Goal: Information Seeking & Learning: Learn about a topic

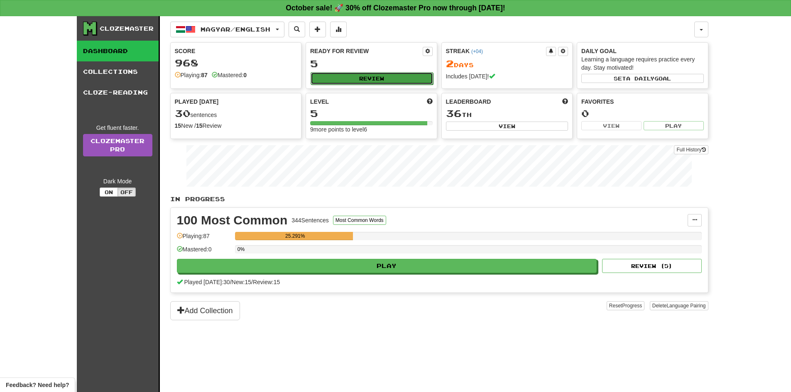
click at [358, 80] on button "Review" at bounding box center [372, 78] width 122 height 12
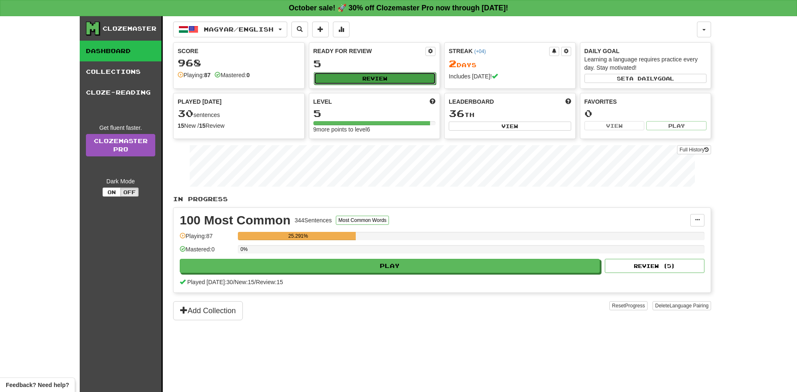
select select "**"
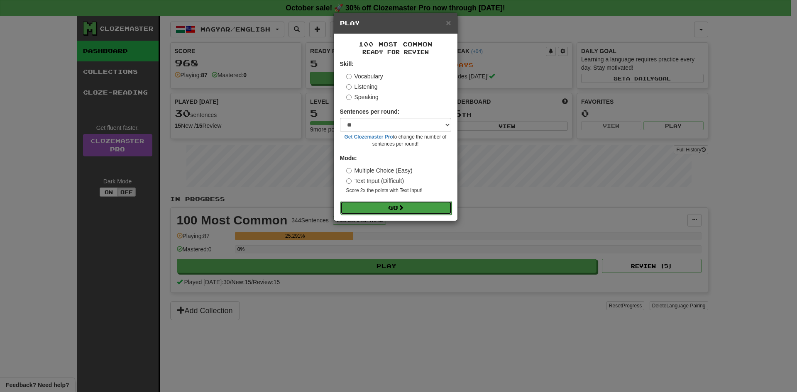
click at [397, 206] on button "Go" at bounding box center [395, 208] width 111 height 14
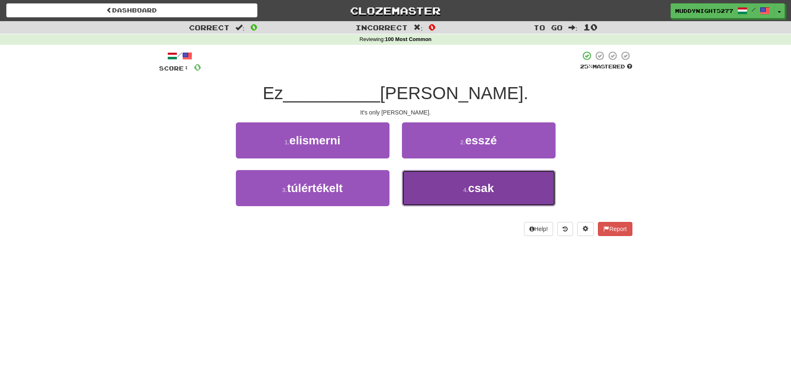
click at [466, 193] on button "4 . csak" at bounding box center [479, 188] width 154 height 36
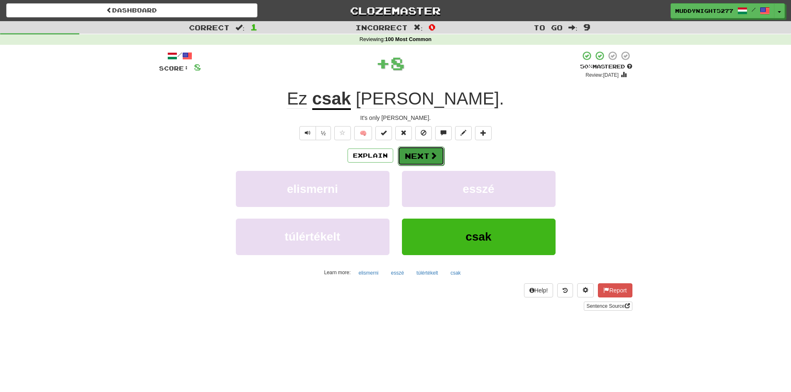
click at [420, 157] on button "Next" at bounding box center [421, 156] width 47 height 19
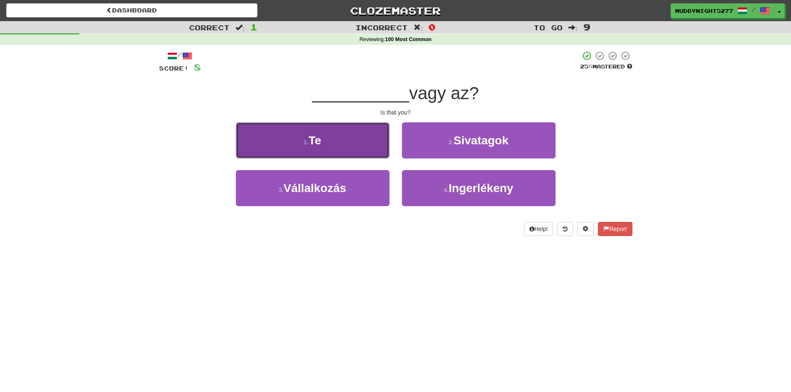
click at [354, 152] on button "1 . Te" at bounding box center [313, 140] width 154 height 36
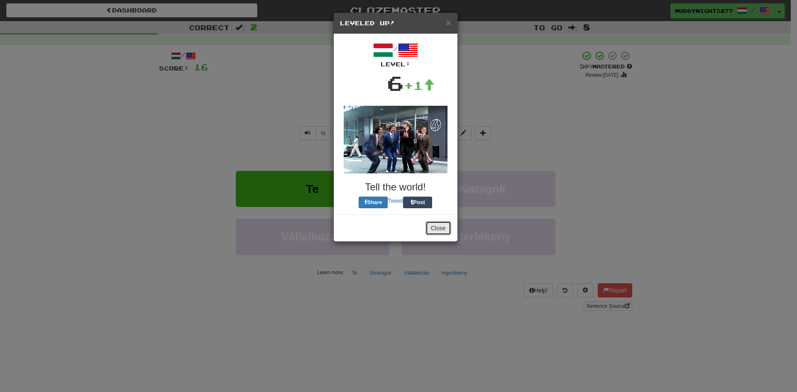
click at [436, 215] on div "Close" at bounding box center [396, 228] width 124 height 27
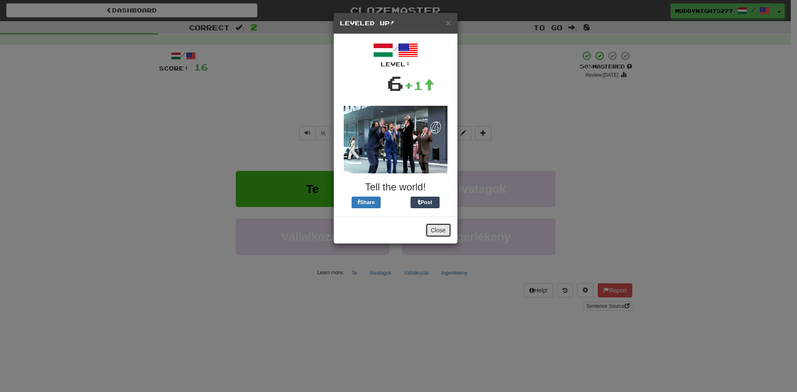
click at [439, 228] on button "Close" at bounding box center [439, 230] width 26 height 14
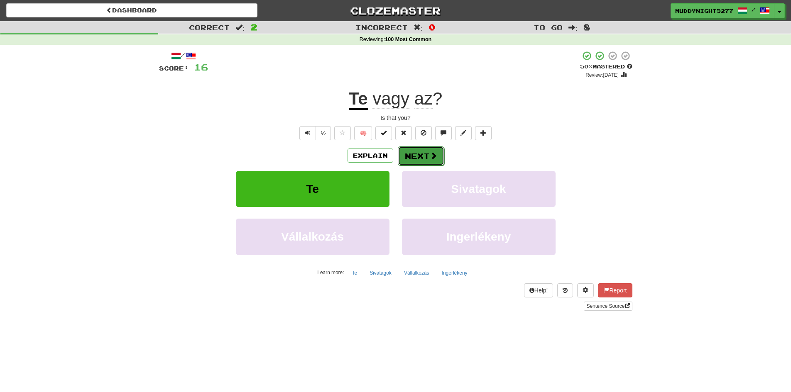
click at [426, 154] on button "Next" at bounding box center [421, 156] width 47 height 19
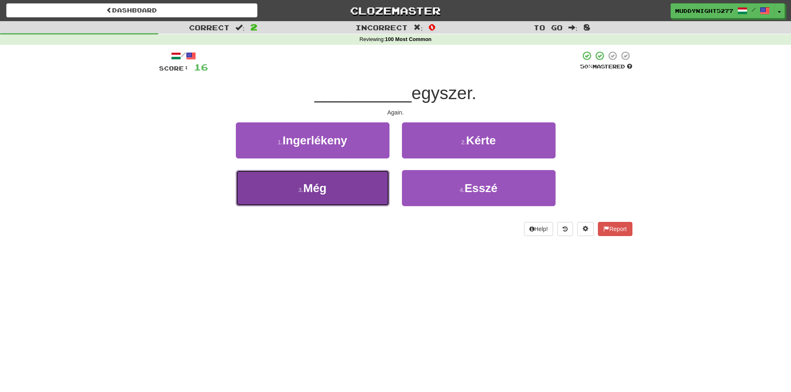
click at [368, 192] on button "3 . Még" at bounding box center [313, 188] width 154 height 36
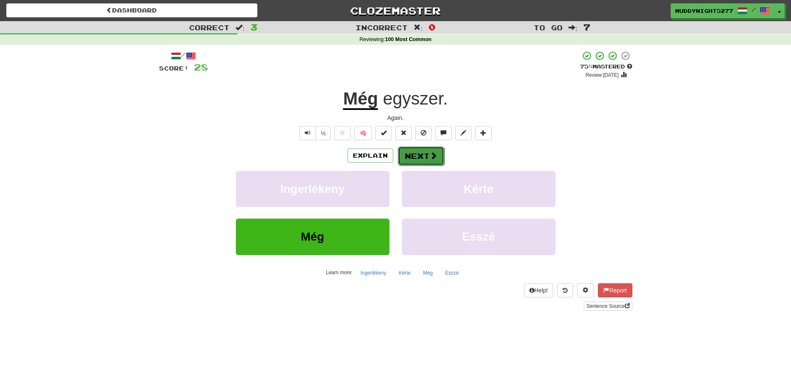
click at [428, 155] on button "Next" at bounding box center [421, 156] width 47 height 19
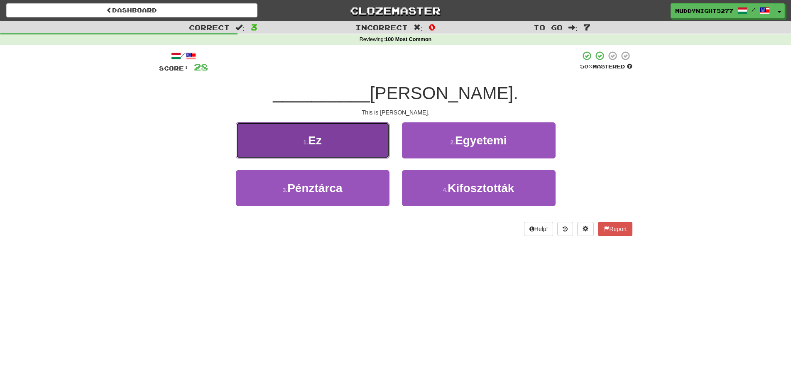
click at [356, 151] on button "1 . Ez" at bounding box center [313, 140] width 154 height 36
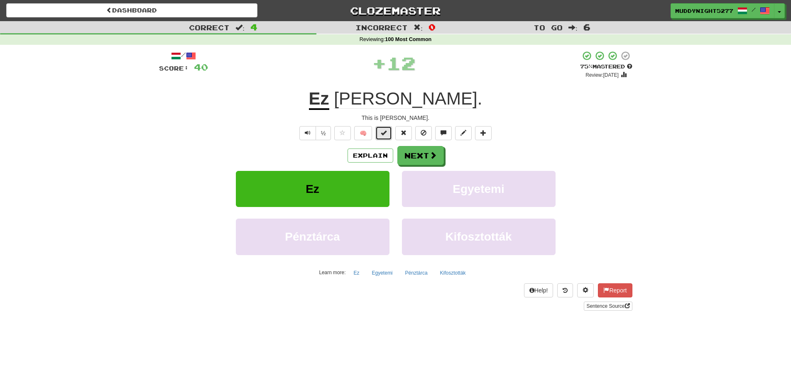
click at [387, 133] on span at bounding box center [384, 133] width 6 height 6
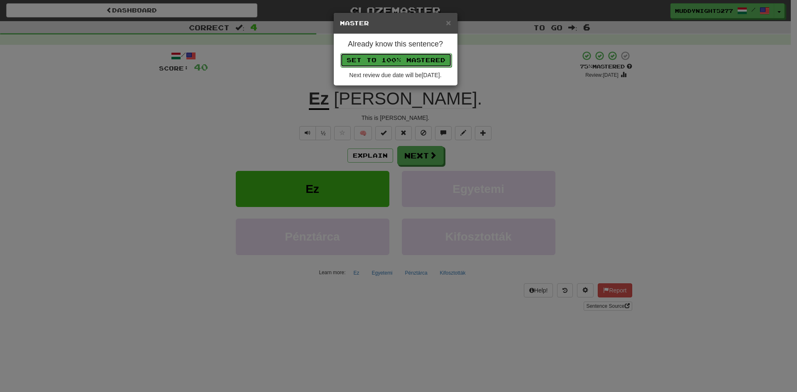
click at [406, 61] on button "Set to 100% Mastered" at bounding box center [395, 60] width 111 height 14
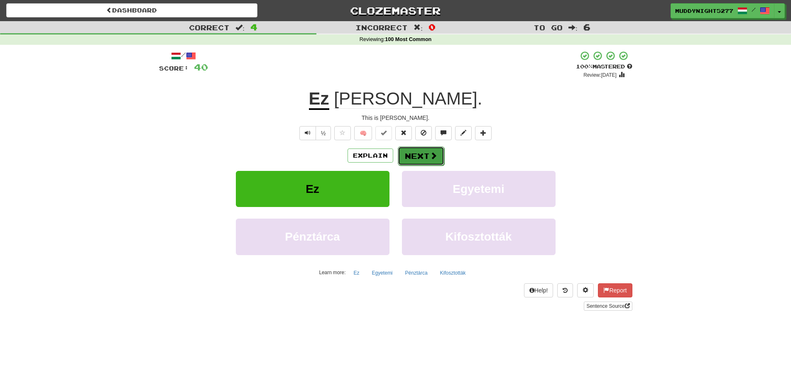
click at [425, 154] on button "Next" at bounding box center [421, 156] width 47 height 19
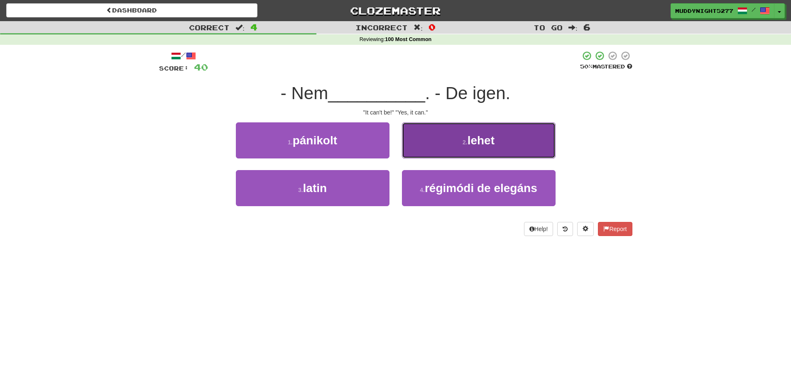
click at [470, 141] on span "lehet" at bounding box center [480, 140] width 27 height 13
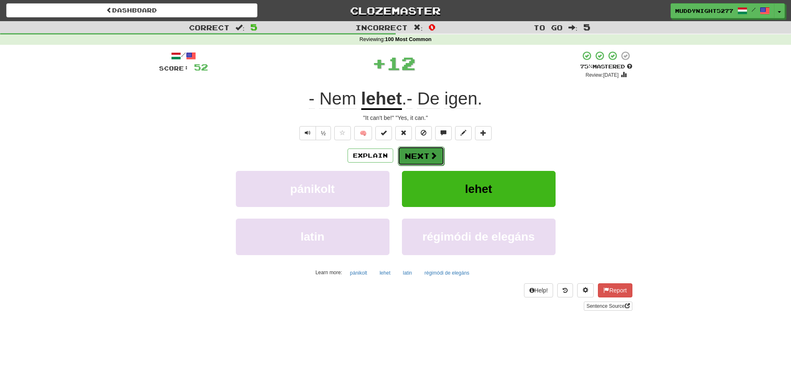
click at [425, 154] on button "Next" at bounding box center [421, 156] width 47 height 19
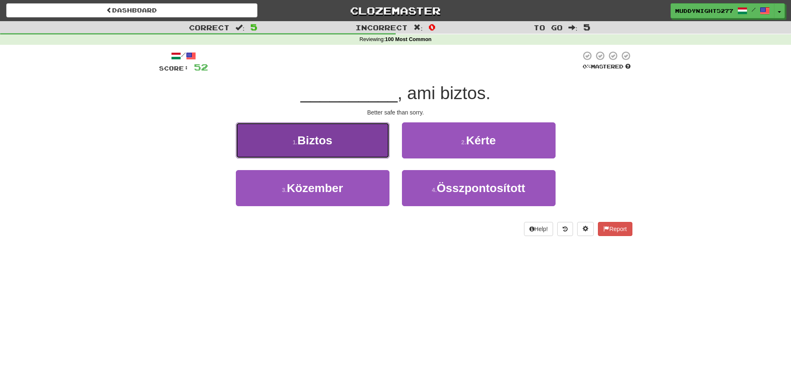
click at [372, 145] on button "1 . Biztos" at bounding box center [313, 140] width 154 height 36
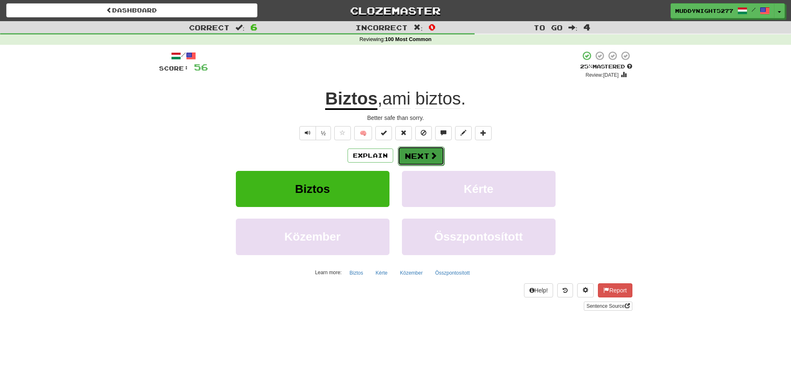
click at [421, 152] on button "Next" at bounding box center [421, 156] width 47 height 19
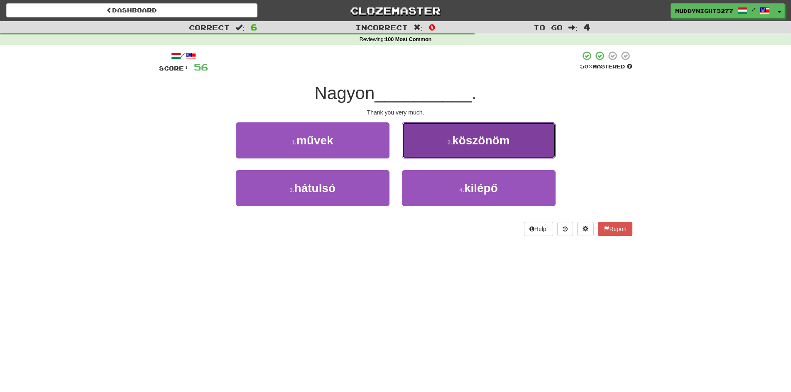
click at [455, 146] on span "köszönöm" at bounding box center [480, 140] width 57 height 13
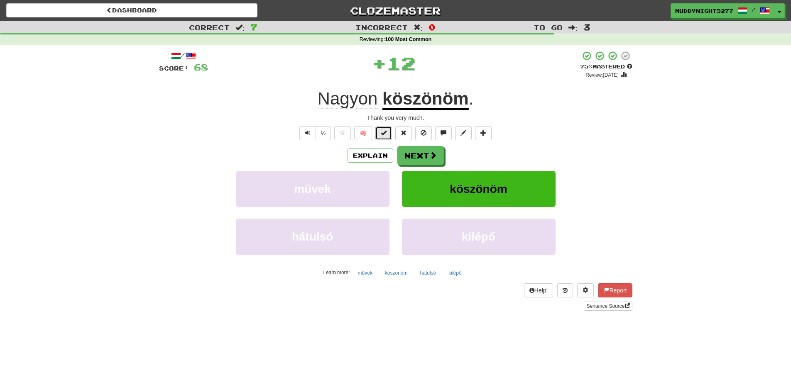
click at [389, 135] on button at bounding box center [383, 133] width 17 height 14
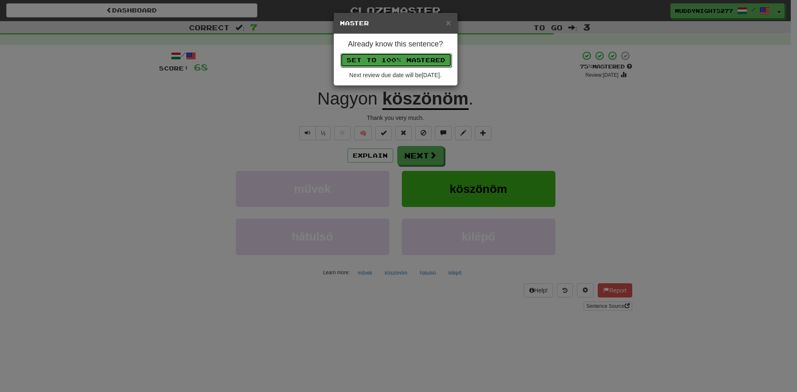
click at [407, 59] on button "Set to 100% Mastered" at bounding box center [395, 60] width 111 height 14
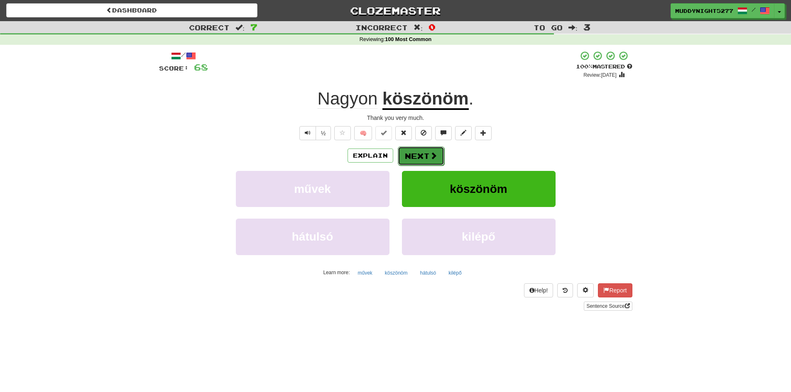
click at [416, 163] on button "Next" at bounding box center [421, 156] width 47 height 19
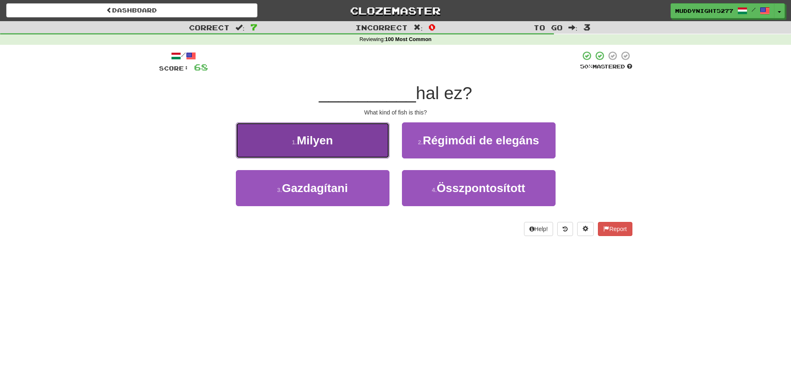
click at [373, 147] on button "1 . Milyen" at bounding box center [313, 140] width 154 height 36
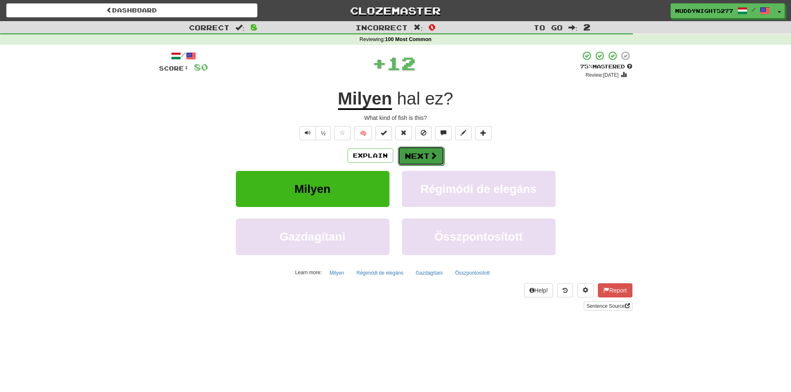
click at [421, 154] on button "Next" at bounding box center [421, 156] width 47 height 19
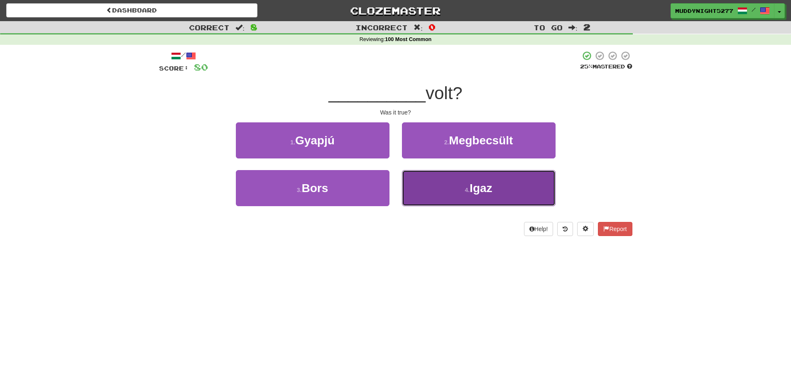
click at [450, 189] on button "4 . Igaz" at bounding box center [479, 188] width 154 height 36
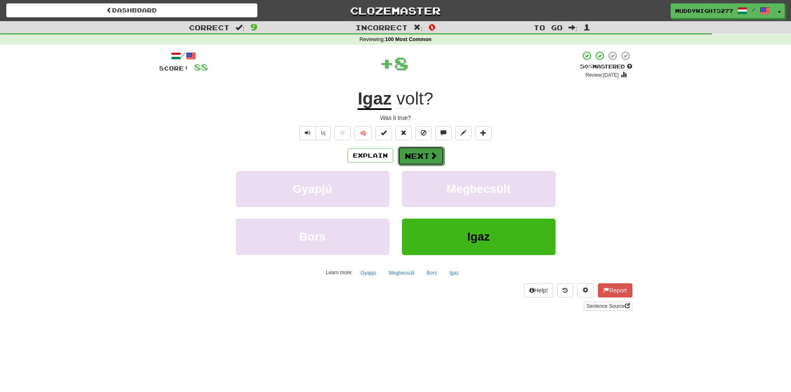
click at [413, 153] on button "Next" at bounding box center [421, 156] width 47 height 19
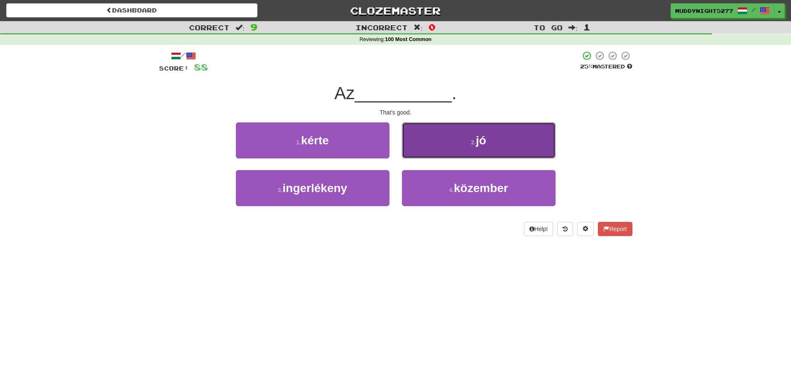
click at [463, 147] on button "2 . jó" at bounding box center [479, 140] width 154 height 36
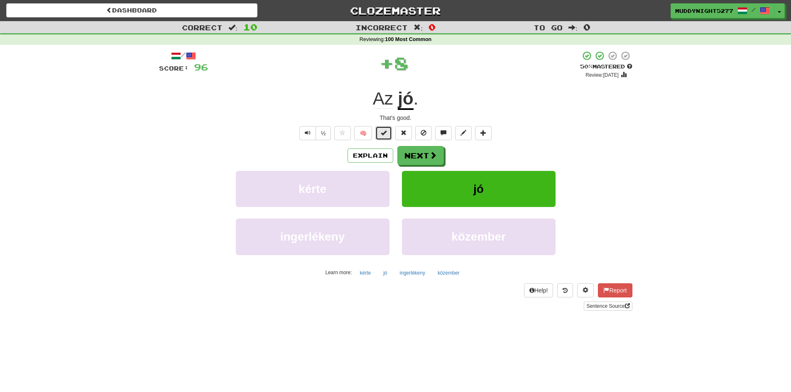
click at [386, 134] on span at bounding box center [384, 133] width 6 height 6
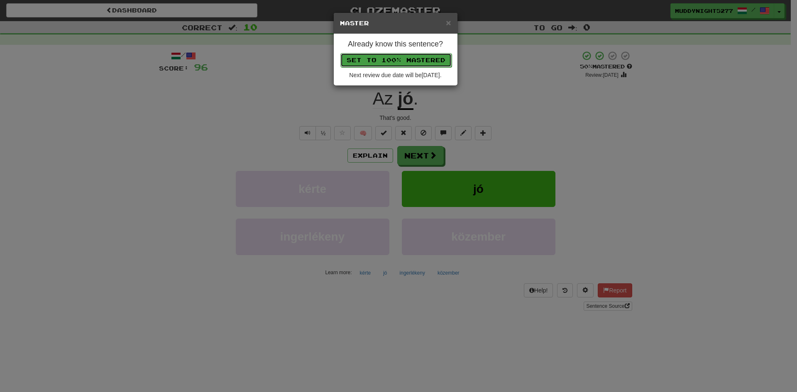
click at [407, 60] on button "Set to 100% Mastered" at bounding box center [395, 60] width 111 height 14
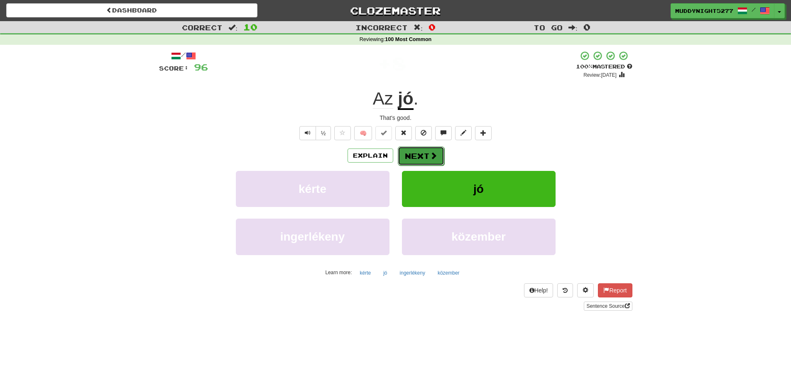
click at [420, 151] on button "Next" at bounding box center [421, 156] width 47 height 19
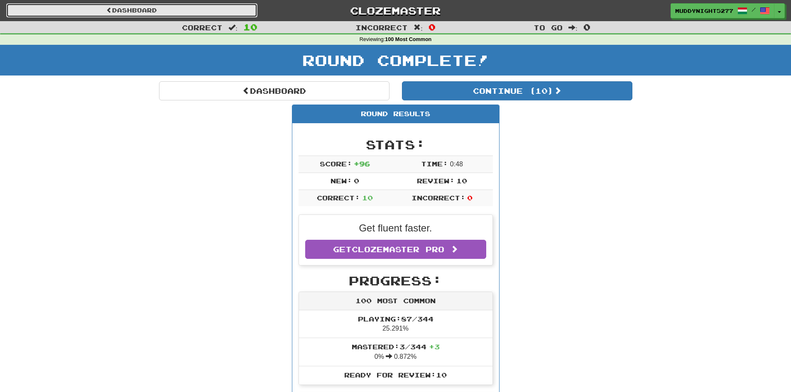
click at [155, 5] on link "Dashboard" at bounding box center [131, 10] width 251 height 14
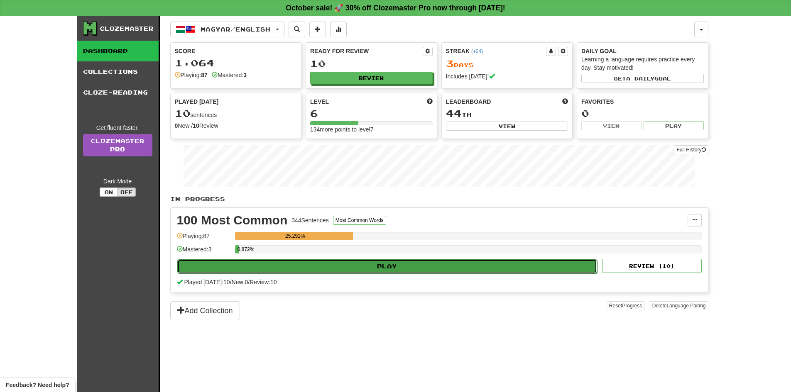
click at [514, 264] on button "Play" at bounding box center [387, 266] width 420 height 14
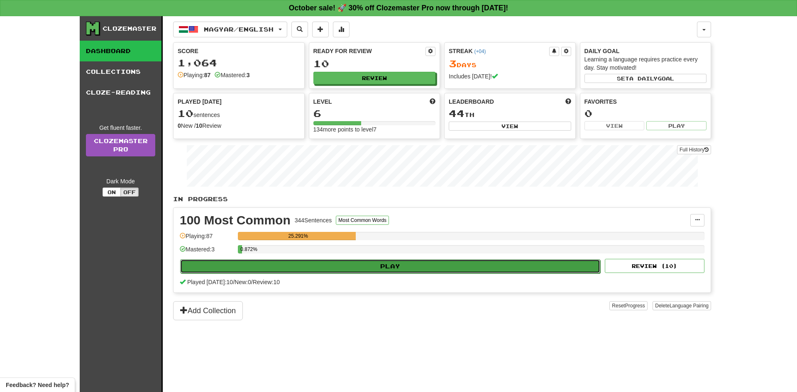
select select "**"
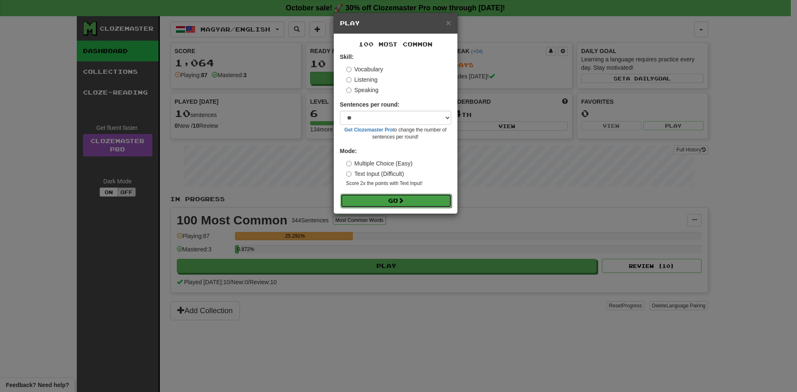
click at [445, 203] on button "Go" at bounding box center [395, 201] width 111 height 14
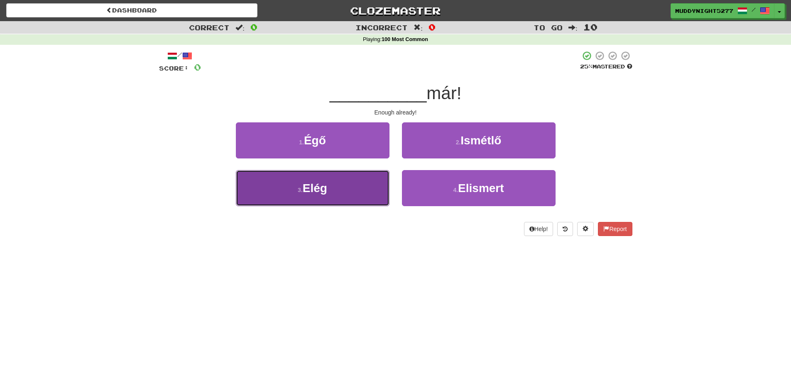
click at [343, 194] on button "3 . Elég" at bounding box center [313, 188] width 154 height 36
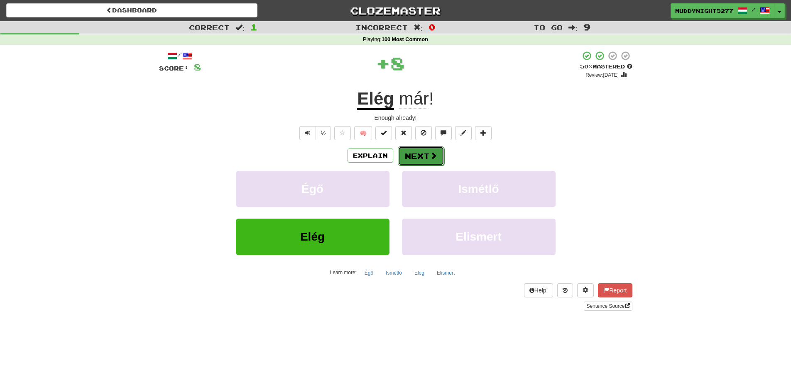
click at [419, 150] on button "Next" at bounding box center [421, 156] width 47 height 19
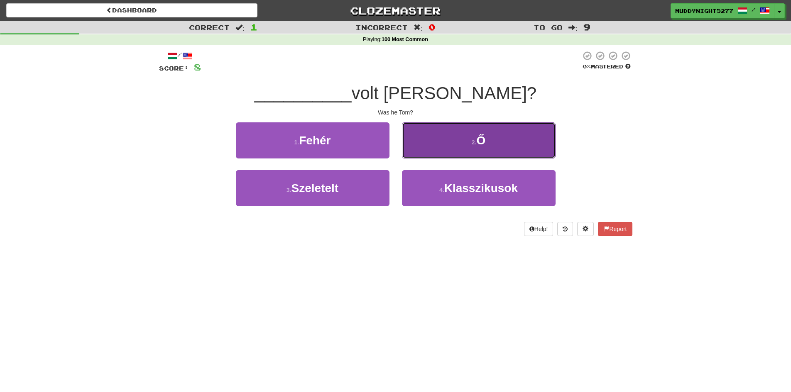
click at [437, 143] on button "2 . Ő" at bounding box center [479, 140] width 154 height 36
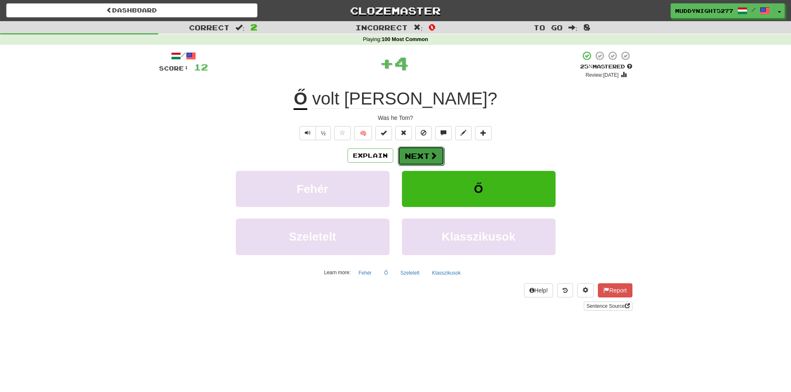
click at [431, 157] on span at bounding box center [433, 155] width 7 height 7
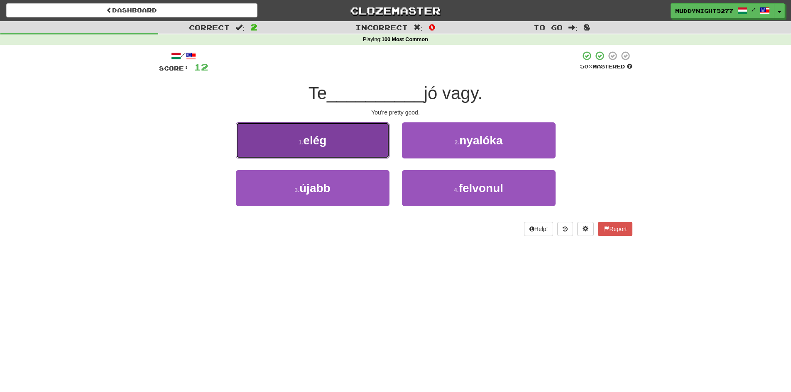
click at [367, 144] on button "1 . elég" at bounding box center [313, 140] width 154 height 36
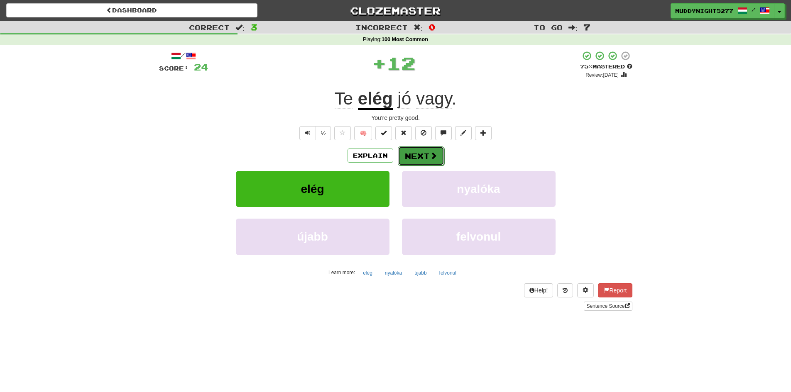
click at [438, 153] on button "Next" at bounding box center [421, 156] width 47 height 19
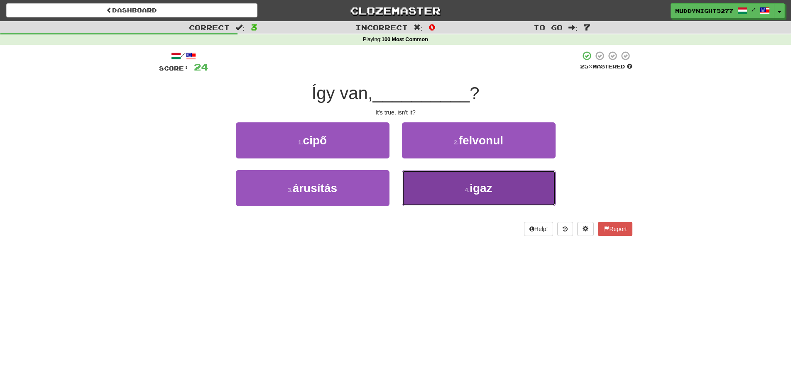
click at [465, 190] on small "4 ." at bounding box center [467, 190] width 5 height 7
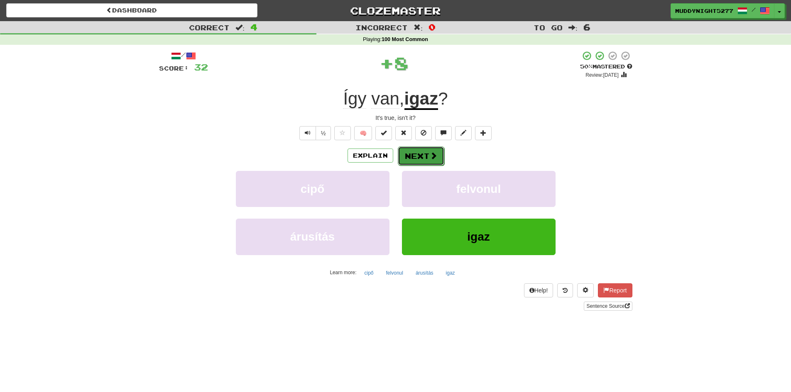
click at [426, 156] on button "Next" at bounding box center [421, 156] width 47 height 19
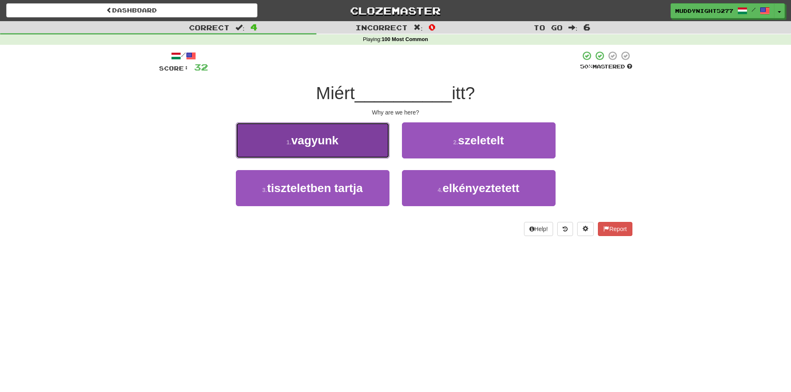
click at [374, 146] on button "1 . vagyunk" at bounding box center [313, 140] width 154 height 36
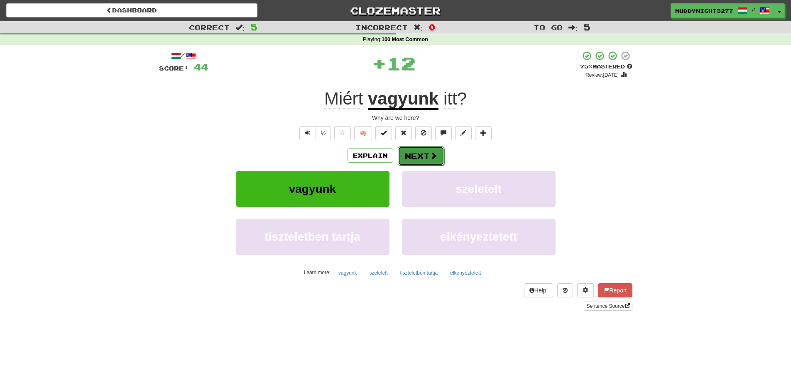
click at [434, 154] on span at bounding box center [433, 155] width 7 height 7
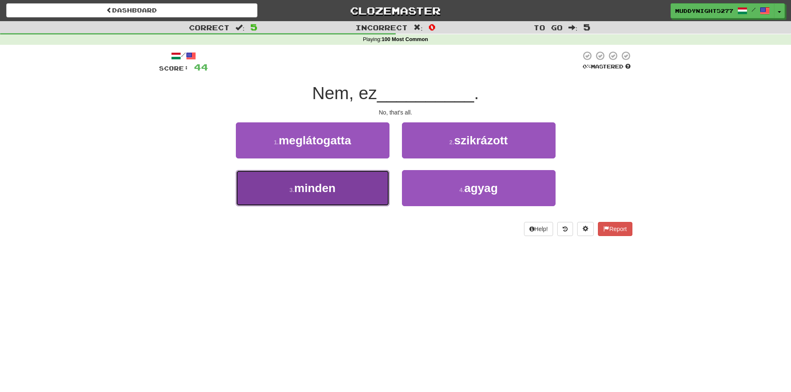
click at [375, 192] on button "3 . minden" at bounding box center [313, 188] width 154 height 36
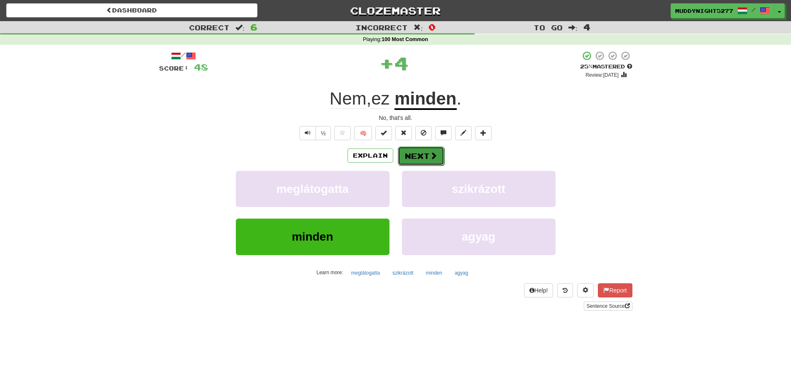
click at [421, 155] on button "Next" at bounding box center [421, 156] width 47 height 19
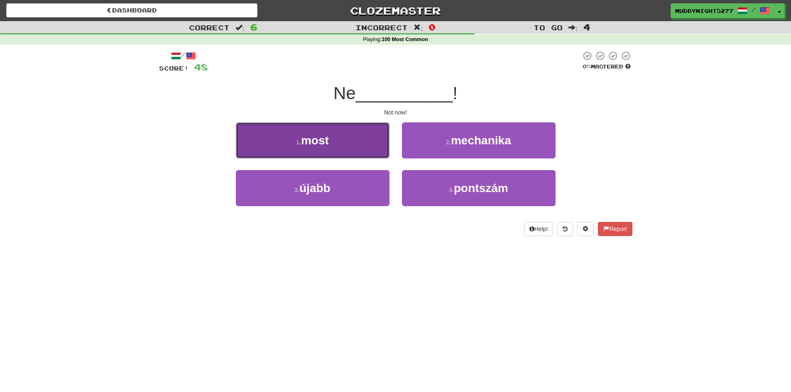
click at [356, 144] on button "1 . most" at bounding box center [313, 140] width 154 height 36
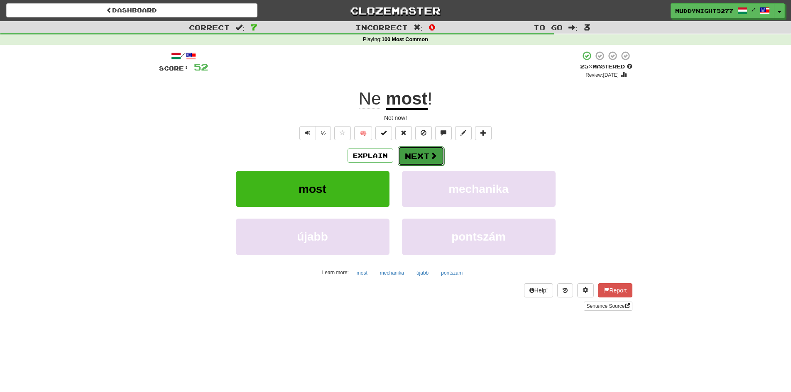
click at [416, 158] on button "Next" at bounding box center [421, 156] width 47 height 19
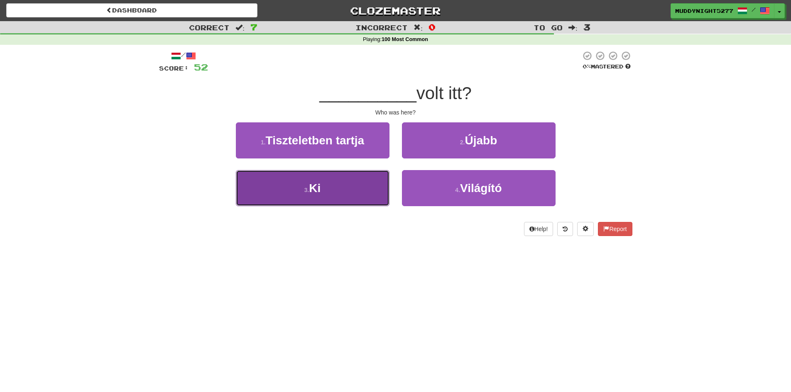
click at [359, 199] on button "3 . Ki" at bounding box center [313, 188] width 154 height 36
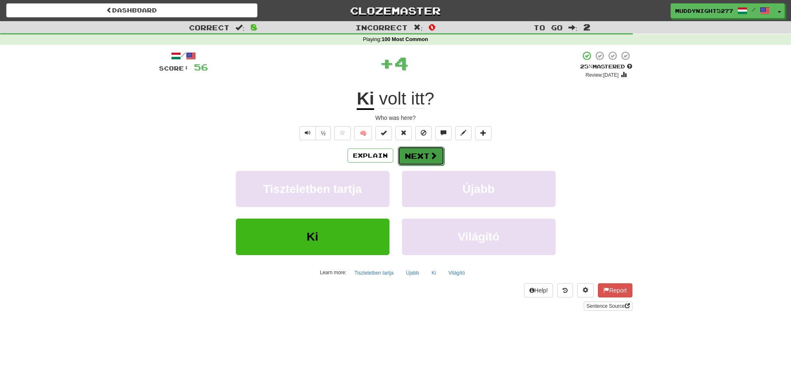
click at [417, 154] on button "Next" at bounding box center [421, 156] width 47 height 19
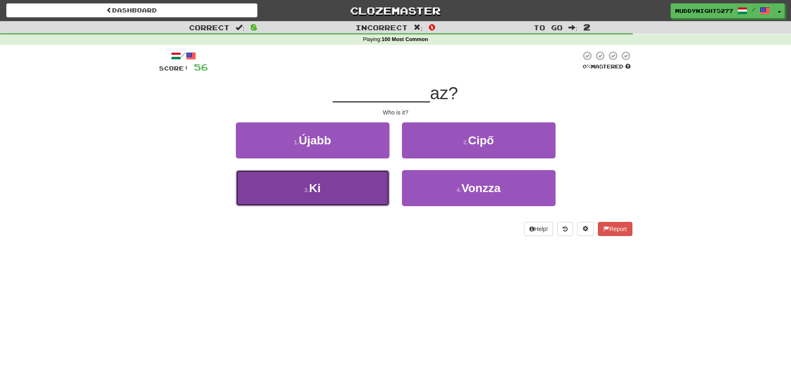
click at [372, 193] on button "3 . Ki" at bounding box center [313, 188] width 154 height 36
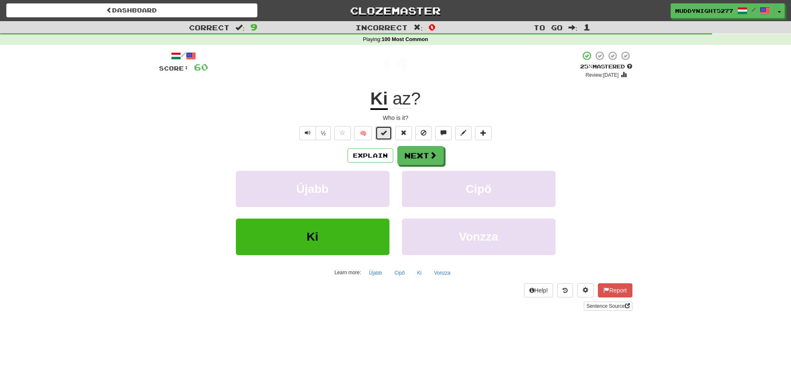
click at [384, 128] on button at bounding box center [383, 133] width 17 height 14
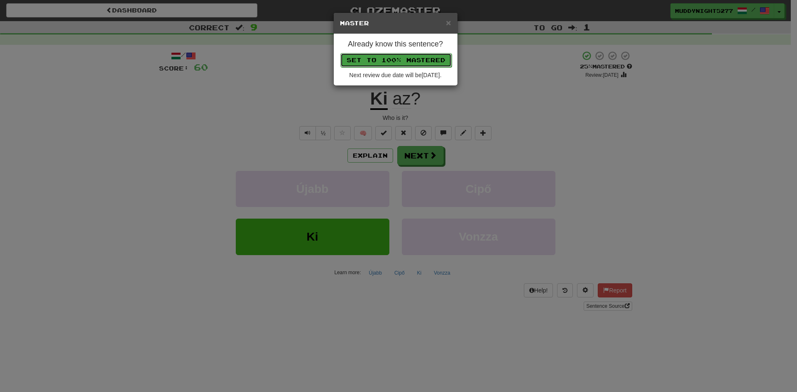
click at [390, 63] on button "Set to 100% Mastered" at bounding box center [395, 60] width 111 height 14
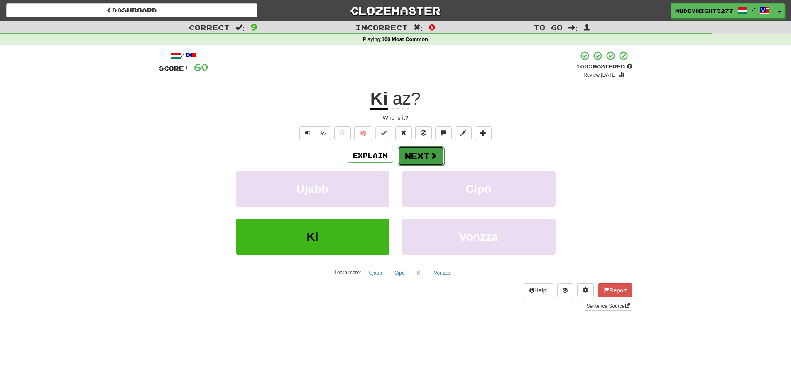
click at [423, 156] on button "Next" at bounding box center [421, 156] width 47 height 19
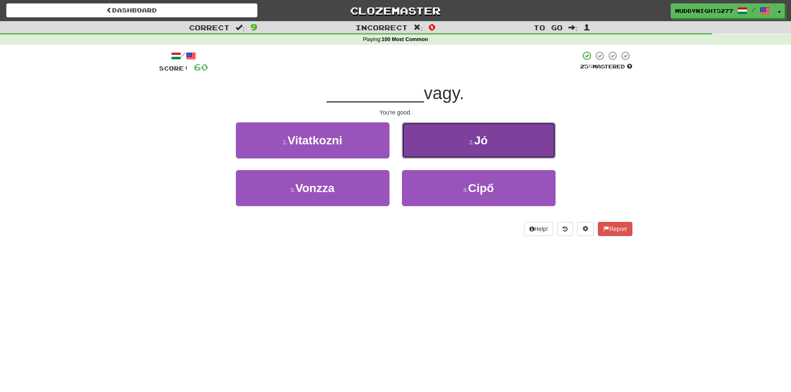
click at [477, 142] on span "Jó" at bounding box center [481, 140] width 14 height 13
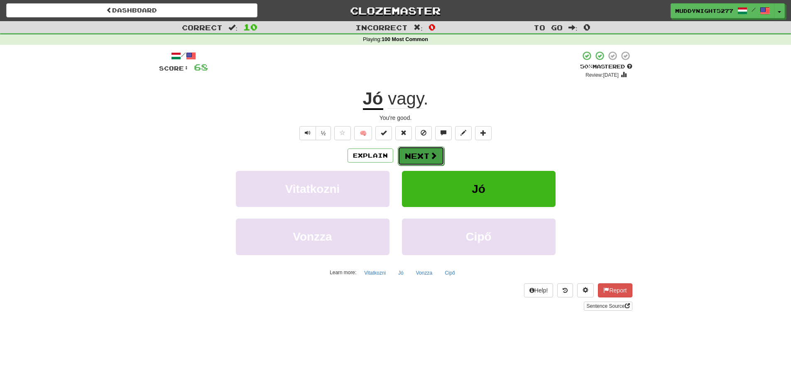
click at [421, 156] on button "Next" at bounding box center [421, 156] width 47 height 19
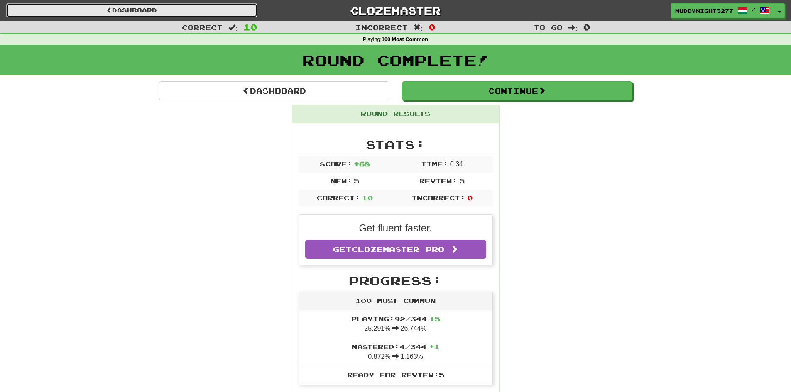
click at [137, 5] on link "Dashboard" at bounding box center [131, 10] width 251 height 14
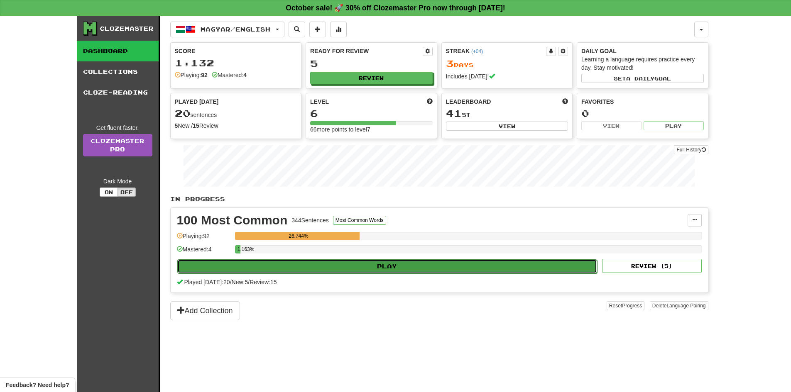
click at [520, 268] on button "Play" at bounding box center [387, 266] width 420 height 14
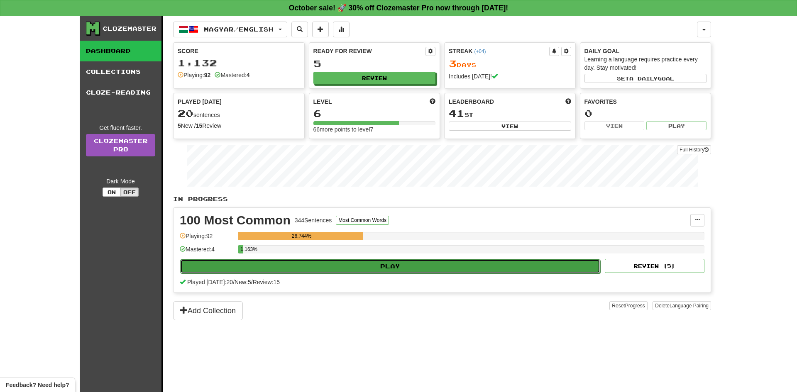
select select "**"
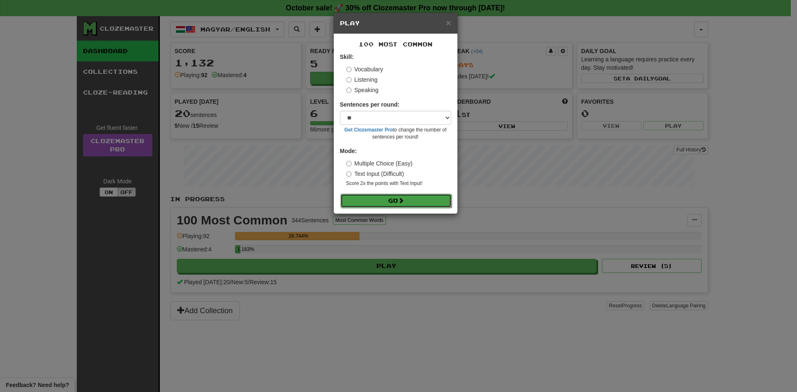
click at [436, 202] on button "Go" at bounding box center [395, 201] width 111 height 14
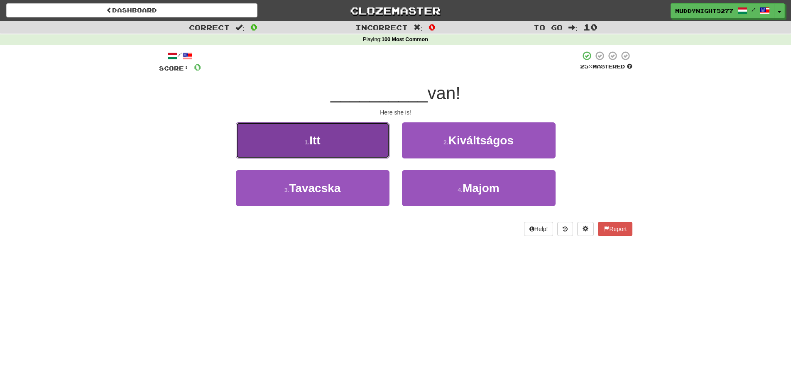
click at [352, 139] on button "1 . Itt" at bounding box center [313, 140] width 154 height 36
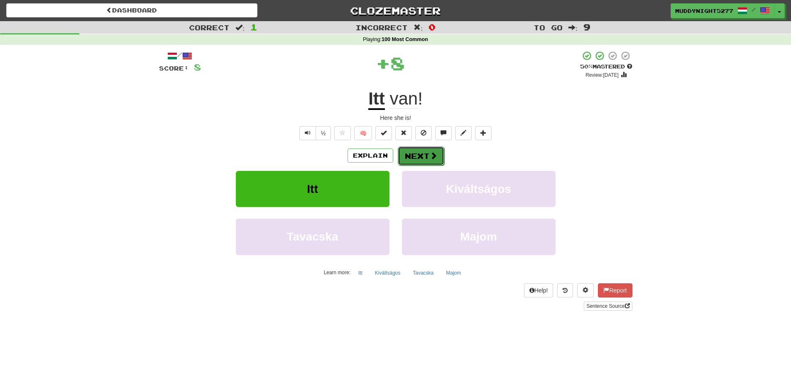
click at [421, 151] on button "Next" at bounding box center [421, 156] width 47 height 19
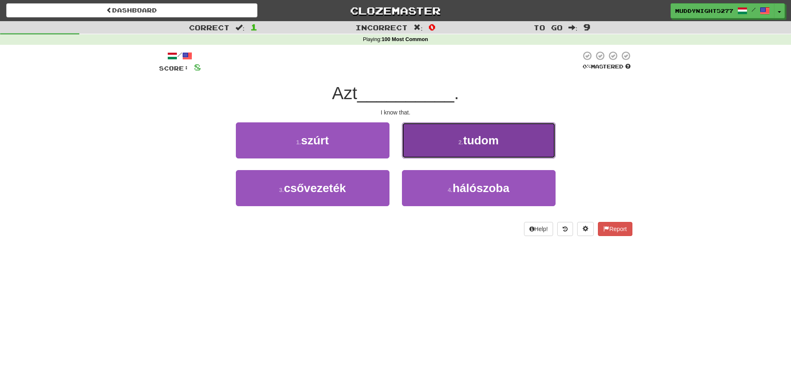
click at [460, 149] on button "2 . tudom" at bounding box center [479, 140] width 154 height 36
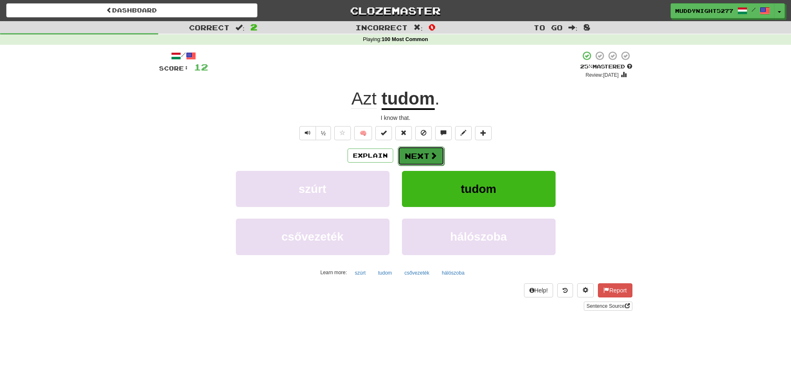
click at [423, 157] on button "Next" at bounding box center [421, 156] width 47 height 19
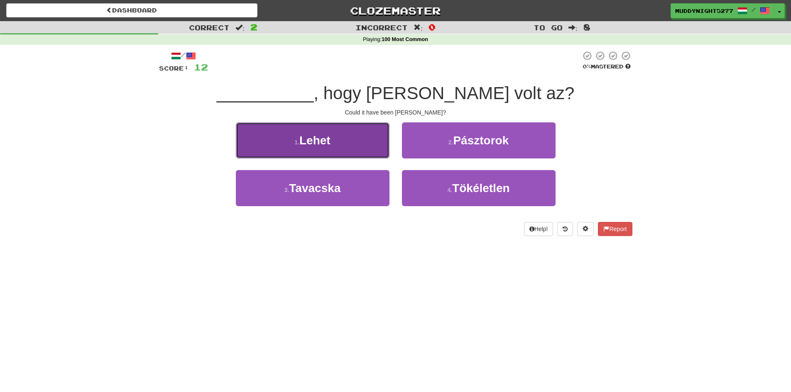
click at [370, 140] on button "1 . Lehet" at bounding box center [313, 140] width 154 height 36
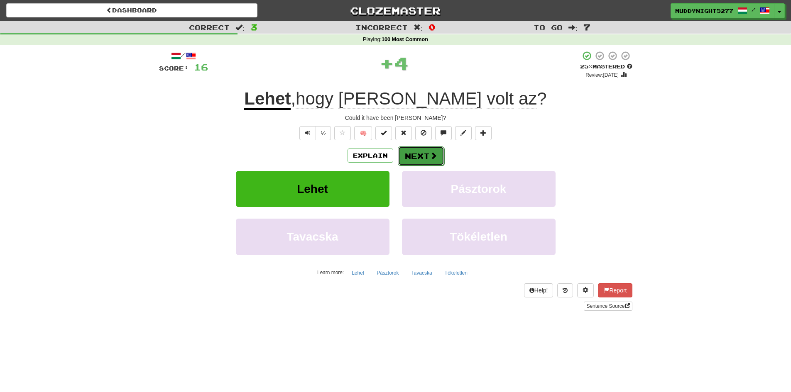
click at [439, 155] on button "Next" at bounding box center [421, 156] width 47 height 19
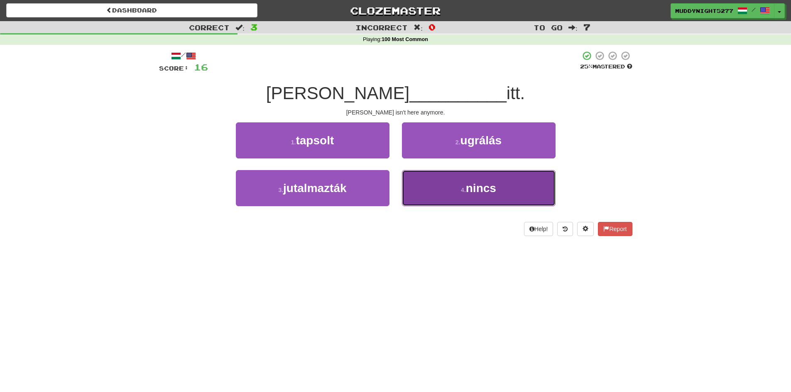
click at [467, 190] on span "nincs" at bounding box center [481, 188] width 30 height 13
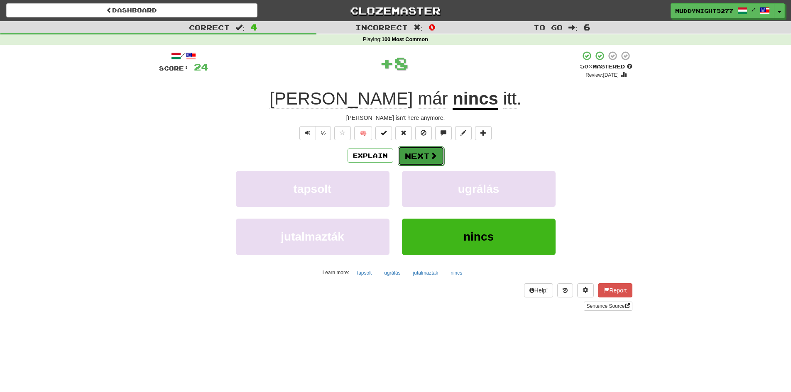
click at [437, 157] on button "Next" at bounding box center [421, 156] width 47 height 19
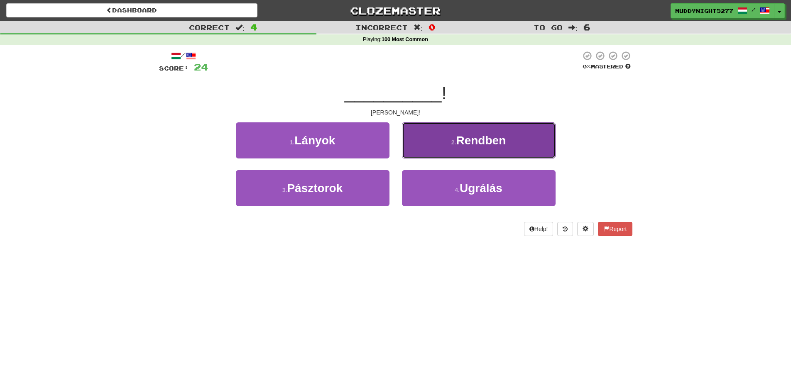
click at [455, 141] on small "2 ." at bounding box center [453, 142] width 5 height 7
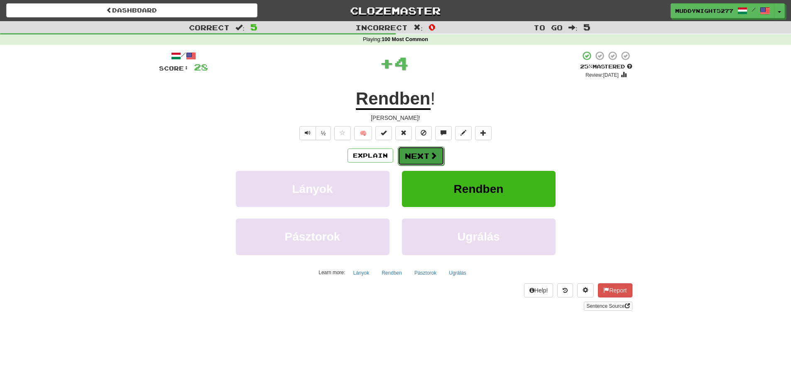
click at [434, 159] on span at bounding box center [433, 155] width 7 height 7
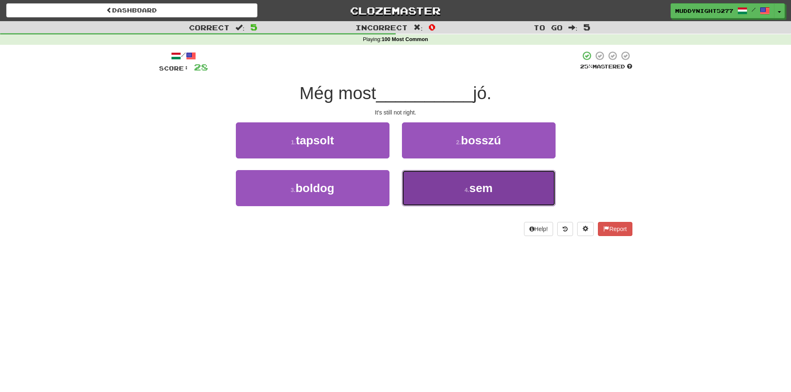
click at [463, 191] on button "4 . sem" at bounding box center [479, 188] width 154 height 36
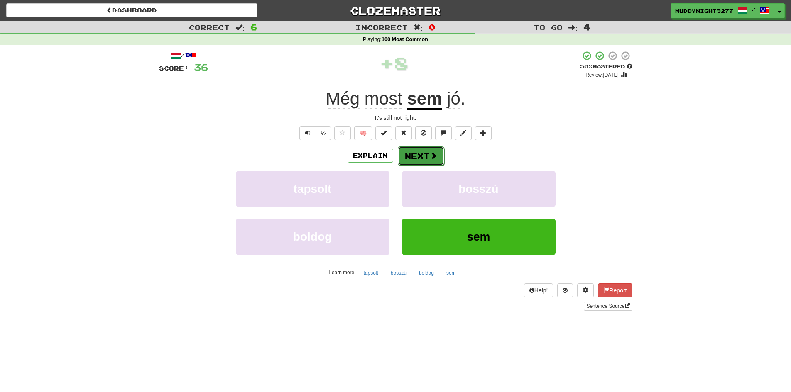
click at [421, 154] on button "Next" at bounding box center [421, 156] width 47 height 19
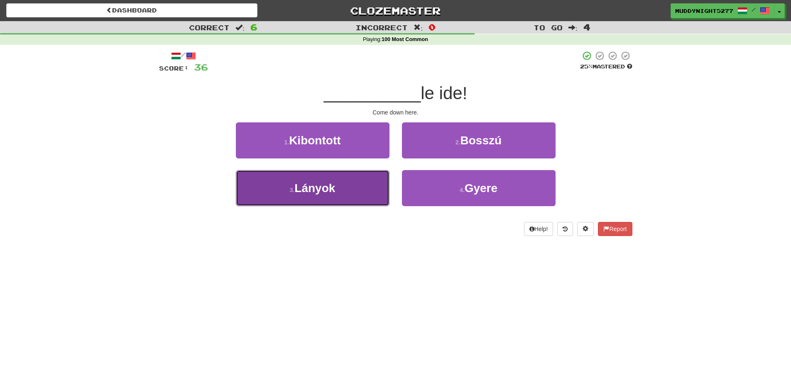
click at [367, 180] on button "3 . Lányok" at bounding box center [313, 188] width 154 height 36
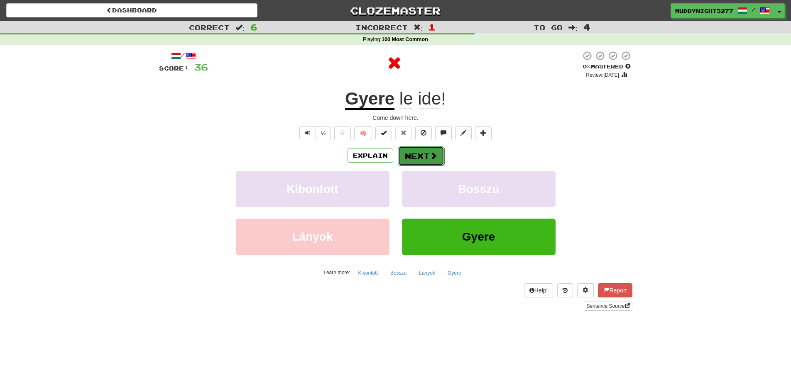
click at [416, 150] on button "Next" at bounding box center [421, 156] width 47 height 19
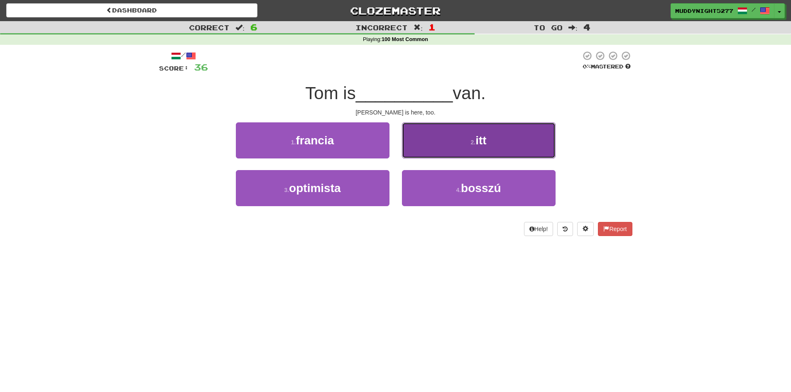
click at [453, 140] on button "2 . itt" at bounding box center [479, 140] width 154 height 36
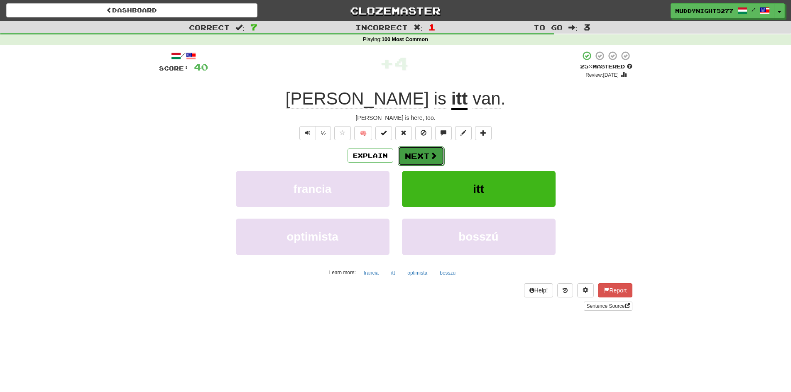
click at [422, 159] on button "Next" at bounding box center [421, 156] width 47 height 19
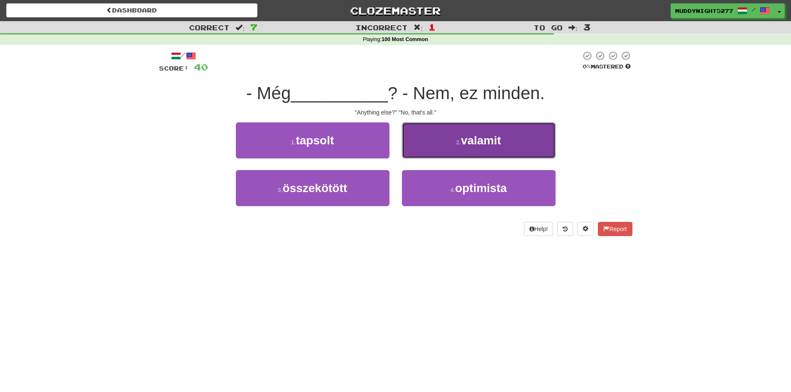
click at [456, 145] on small "2 ." at bounding box center [458, 142] width 5 height 7
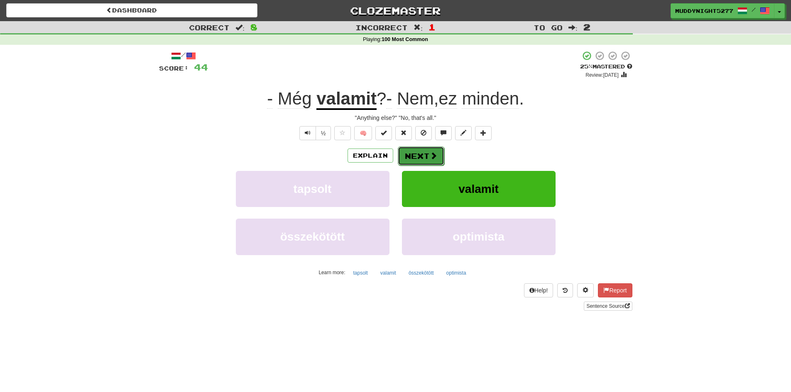
click at [431, 153] on span at bounding box center [433, 155] width 7 height 7
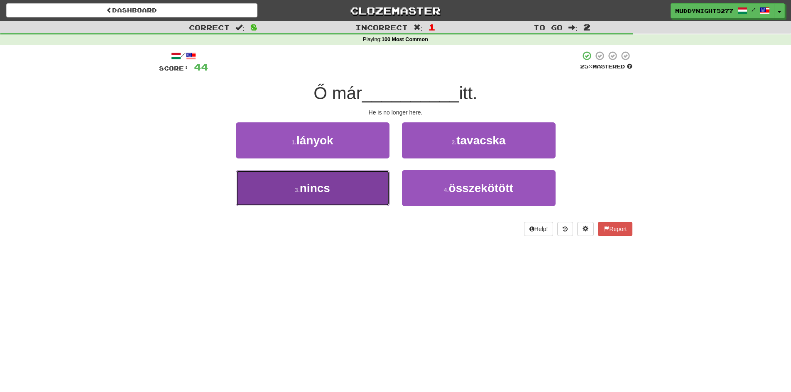
click at [360, 186] on button "3 . nincs" at bounding box center [313, 188] width 154 height 36
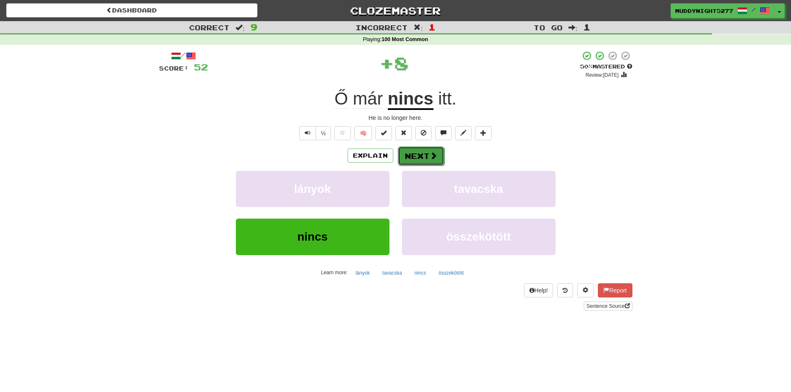
click at [433, 158] on span at bounding box center [433, 155] width 7 height 7
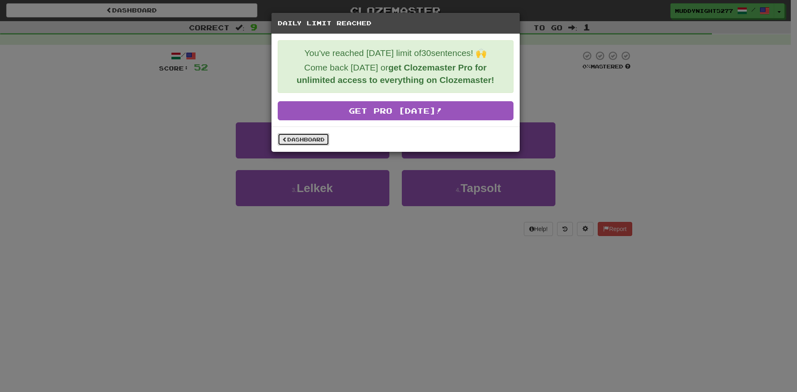
click at [310, 138] on link "Dashboard" at bounding box center [303, 139] width 51 height 12
